Goal: Obtain resource: Download file/media

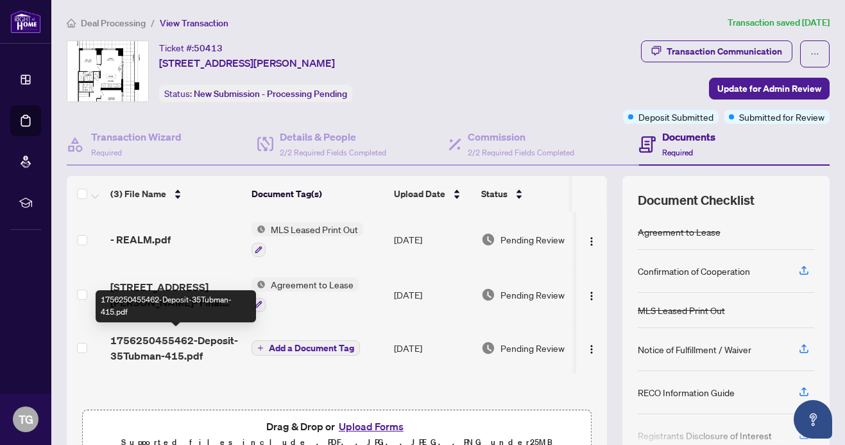
click at [179, 336] on span "1756250455462-Deposit-35Tubman-415.pdf" at bounding box center [175, 347] width 131 height 31
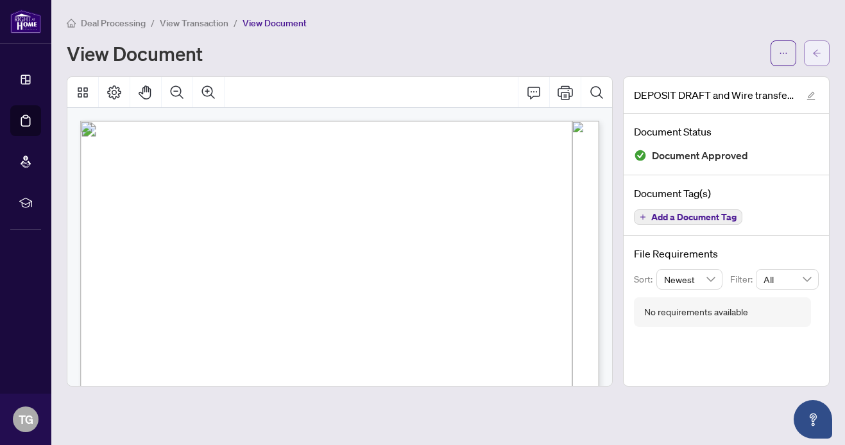
click at [829, 51] on button "button" at bounding box center [817, 53] width 26 height 26
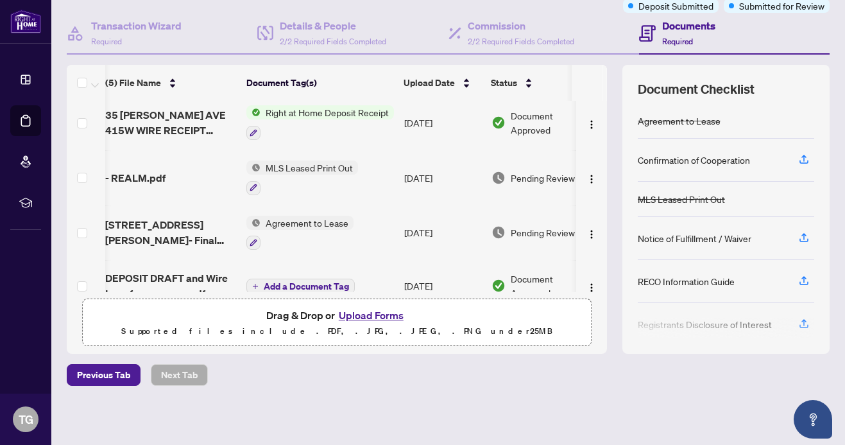
scroll to position [79, 5]
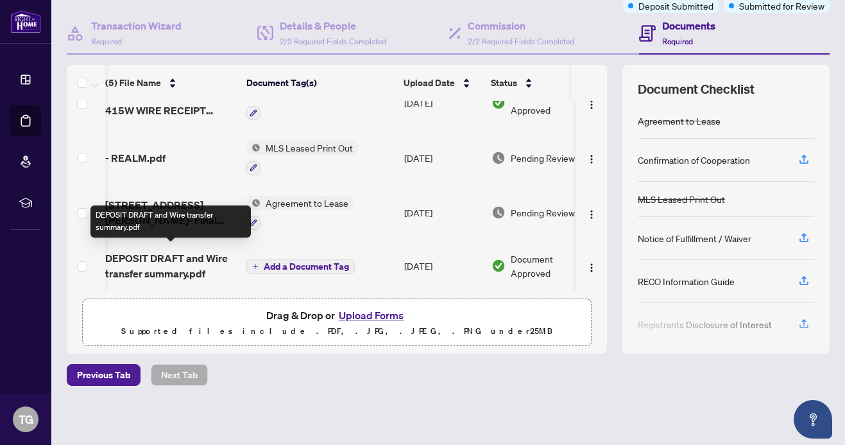
click at [180, 256] on span "DEPOSIT DRAFT and Wire transfer summary.pdf" at bounding box center [170, 265] width 131 height 31
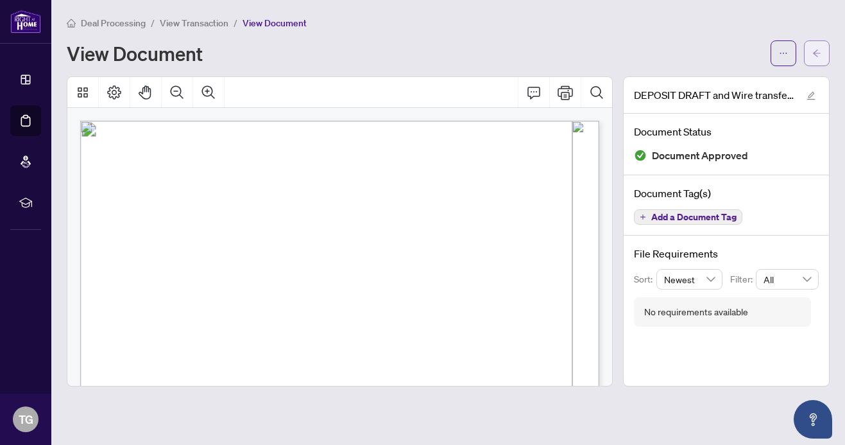
click at [816, 62] on span "button" at bounding box center [816, 53] width 9 height 21
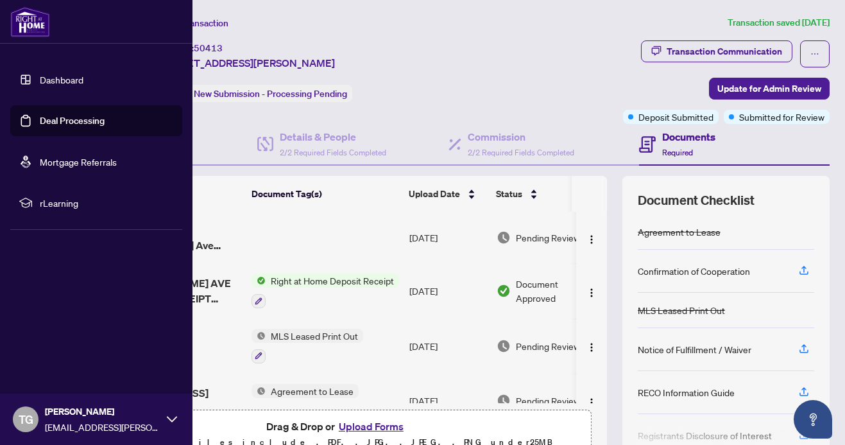
click at [63, 81] on link "Dashboard" at bounding box center [62, 80] width 44 height 12
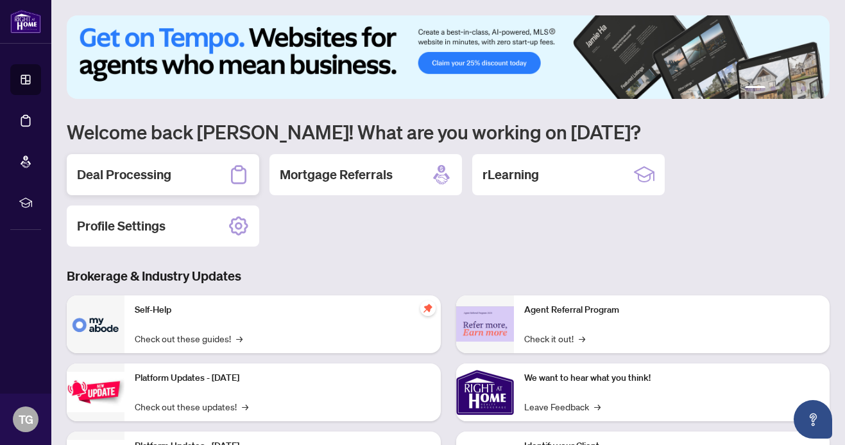
click at [153, 166] on h2 "Deal Processing" at bounding box center [124, 175] width 94 height 18
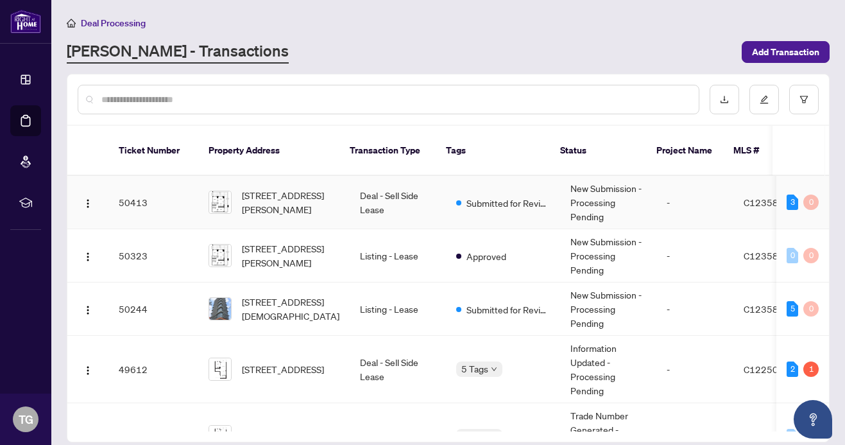
click at [352, 176] on td "Deal - Sell Side Lease" at bounding box center [398, 202] width 96 height 53
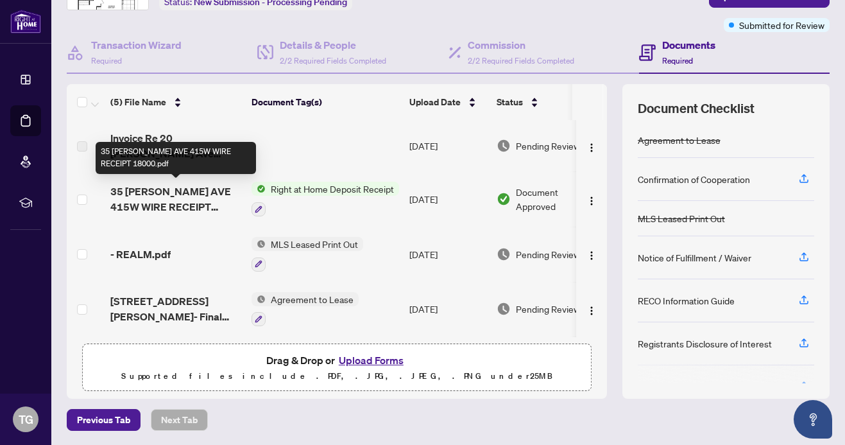
click at [178, 184] on span "35 [PERSON_NAME] AVE 415W WIRE RECEIPT 18000.pdf" at bounding box center [175, 199] width 131 height 31
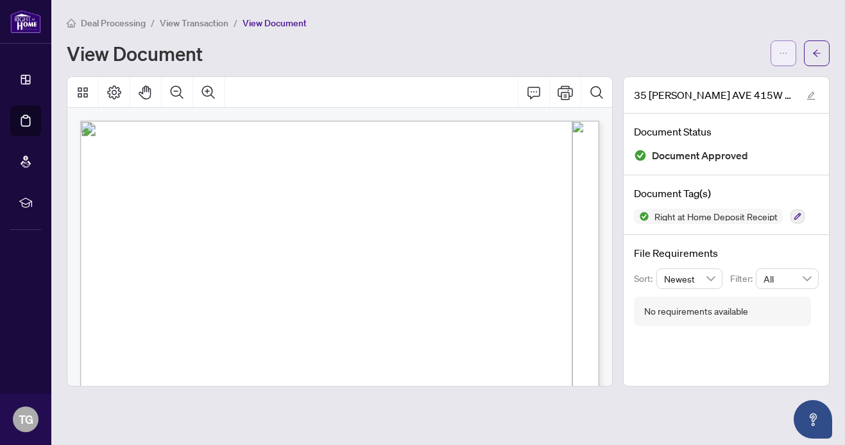
click at [787, 49] on icon "ellipsis" at bounding box center [783, 53] width 9 height 9
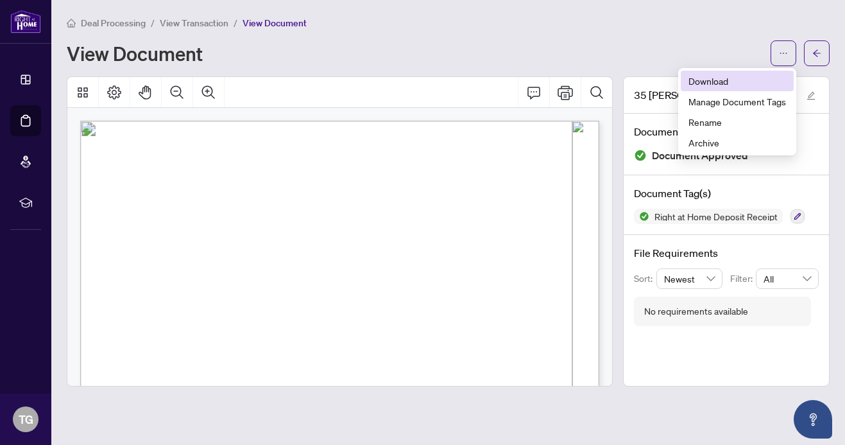
click at [708, 76] on span "Download" at bounding box center [738, 81] width 98 height 14
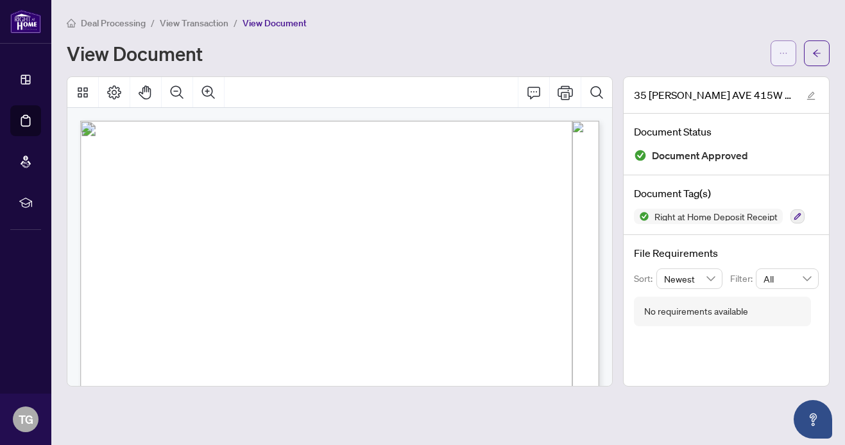
click at [786, 53] on icon "ellipsis" at bounding box center [783, 53] width 9 height 9
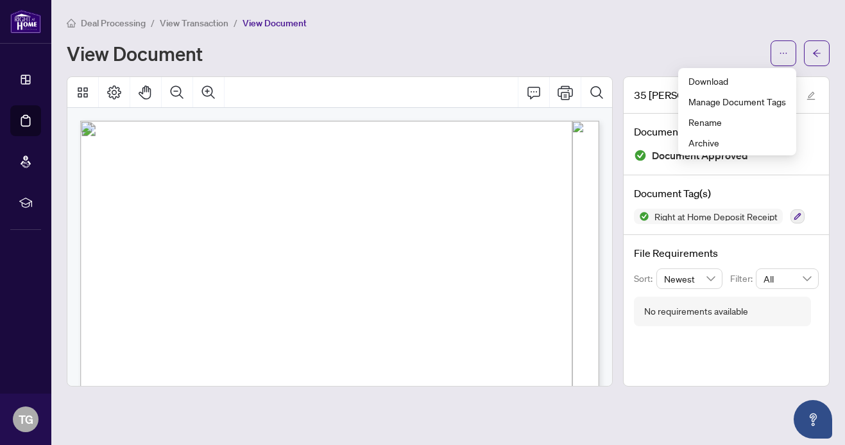
click at [712, 31] on div "Deal Processing / View Transaction / View Document View Document" at bounding box center [448, 40] width 763 height 51
click at [187, 25] on span "View Transaction" at bounding box center [194, 23] width 69 height 12
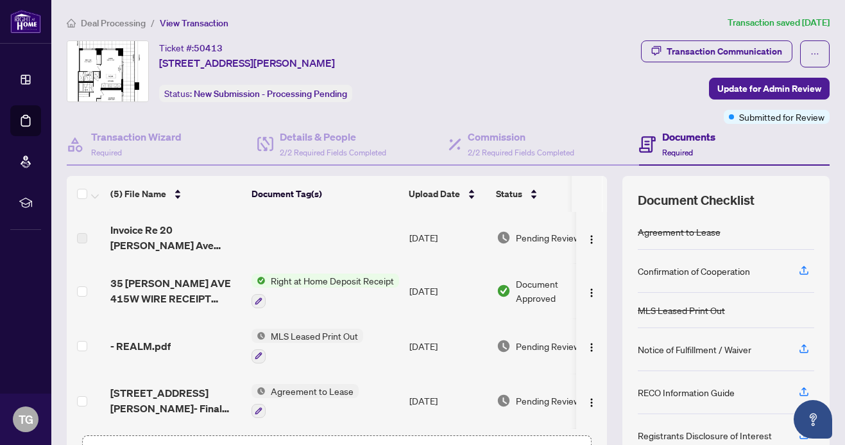
click at [108, 25] on span "Deal Processing" at bounding box center [113, 23] width 65 height 12
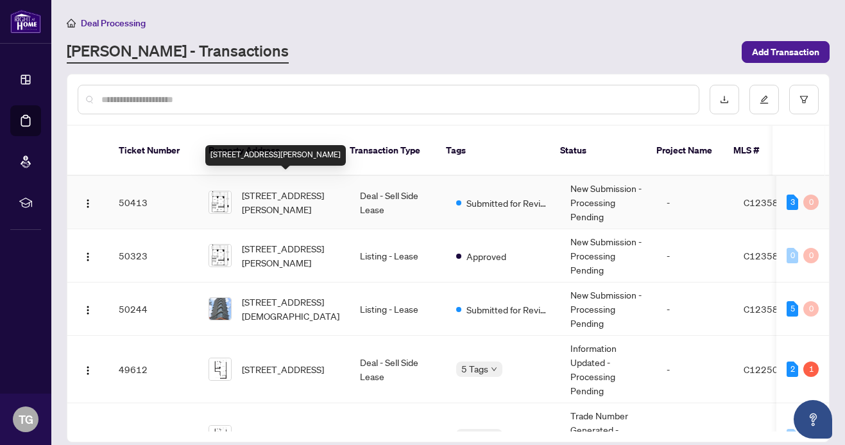
click at [281, 188] on span "[STREET_ADDRESS][PERSON_NAME]" at bounding box center [291, 202] width 98 height 28
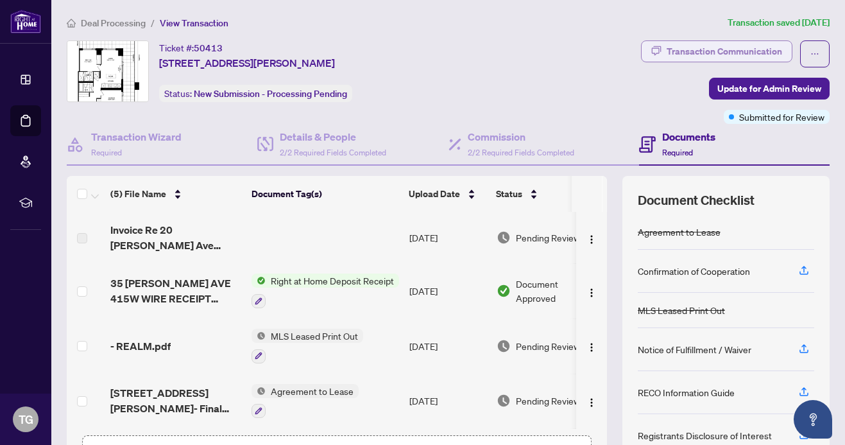
click at [720, 47] on div "Transaction Communication" at bounding box center [725, 51] width 116 height 21
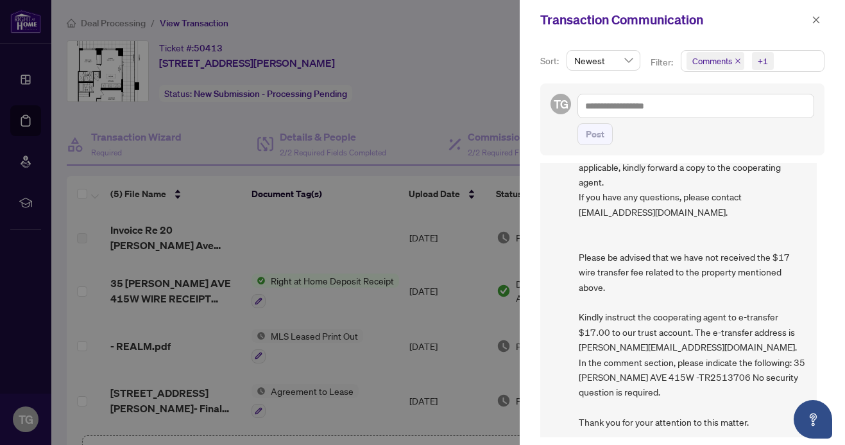
scroll to position [201, 0]
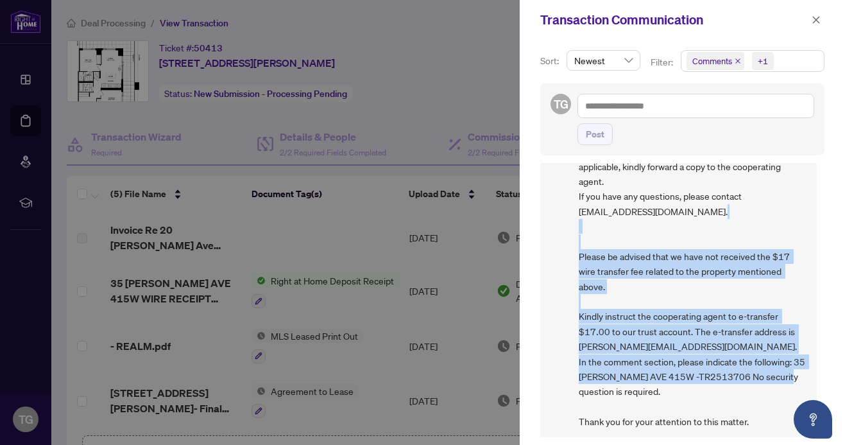
drag, startPoint x: 580, startPoint y: 252, endPoint x: 666, endPoint y: 391, distance: 163.5
click at [666, 391] on span "Hi, The Right at Home deposit receipt has been uploaded to [PERSON_NAME] under …" at bounding box center [693, 286] width 228 height 375
copy span "Please be advised that we have not received the $17 wire transfer fee related t…"
